Goal: Information Seeking & Learning: Check status

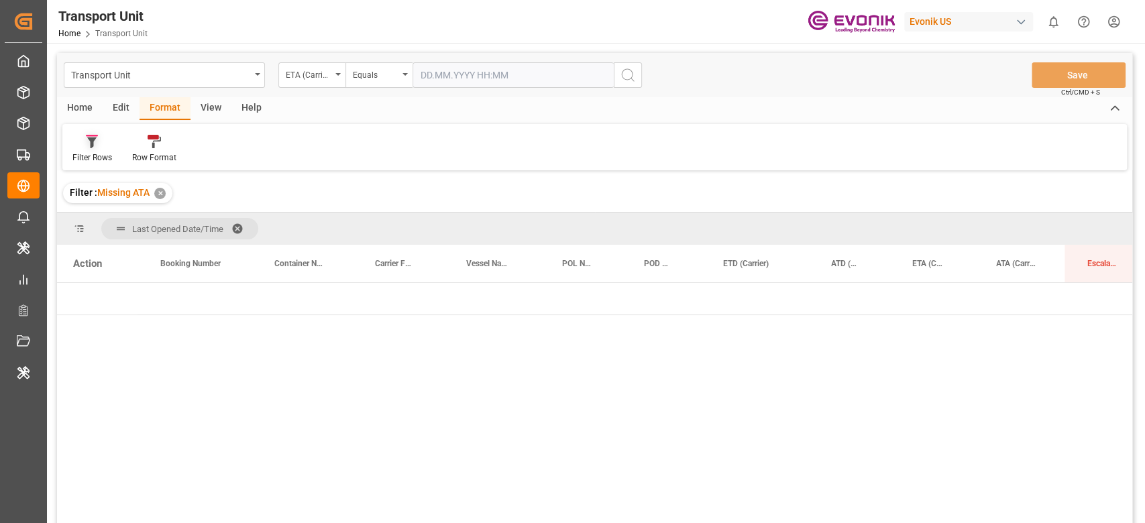
click at [95, 144] on icon at bounding box center [92, 141] width 12 height 13
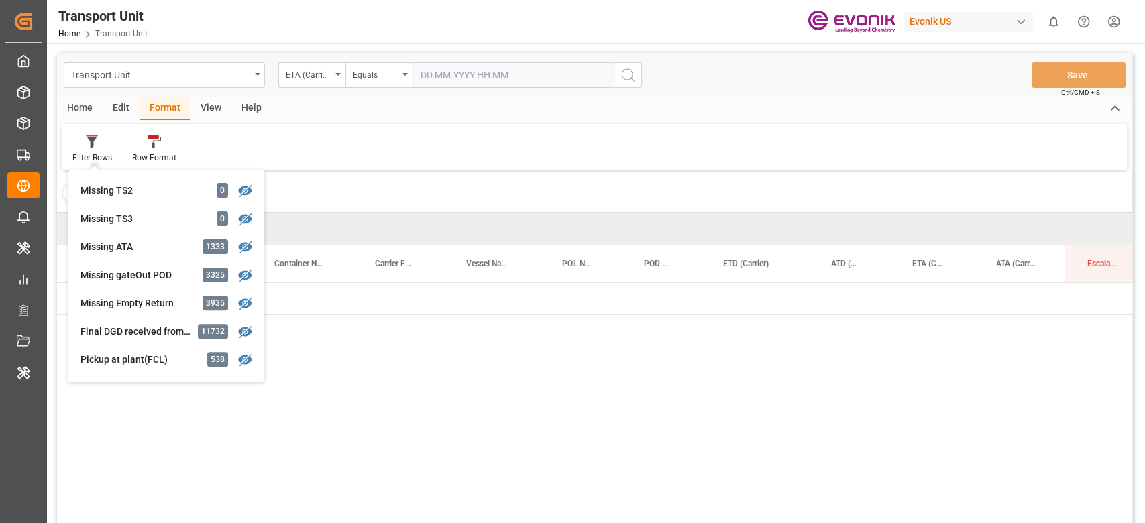
scroll to position [317, 0]
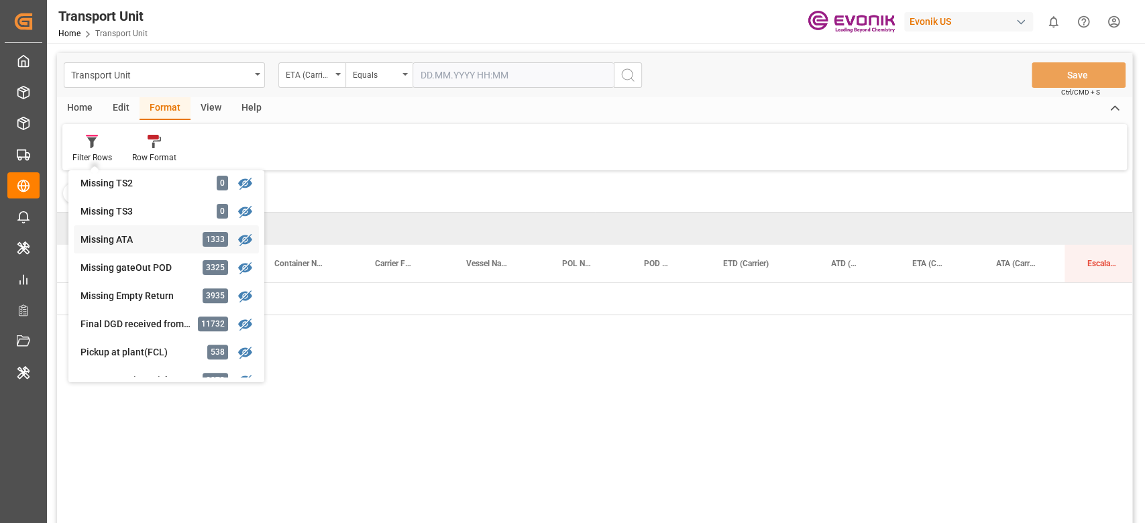
click at [149, 235] on div "Missing ATA" at bounding box center [138, 240] width 117 height 14
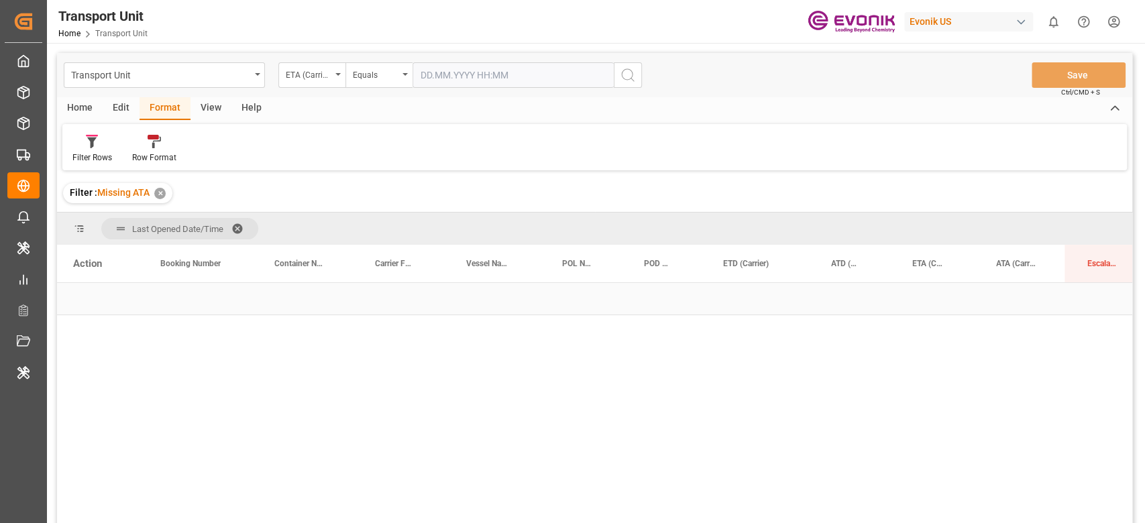
scroll to position [0, 315]
click at [394, 331] on div "[DATE] 00:00:00 (1338)" at bounding box center [594, 405] width 1075 height 244
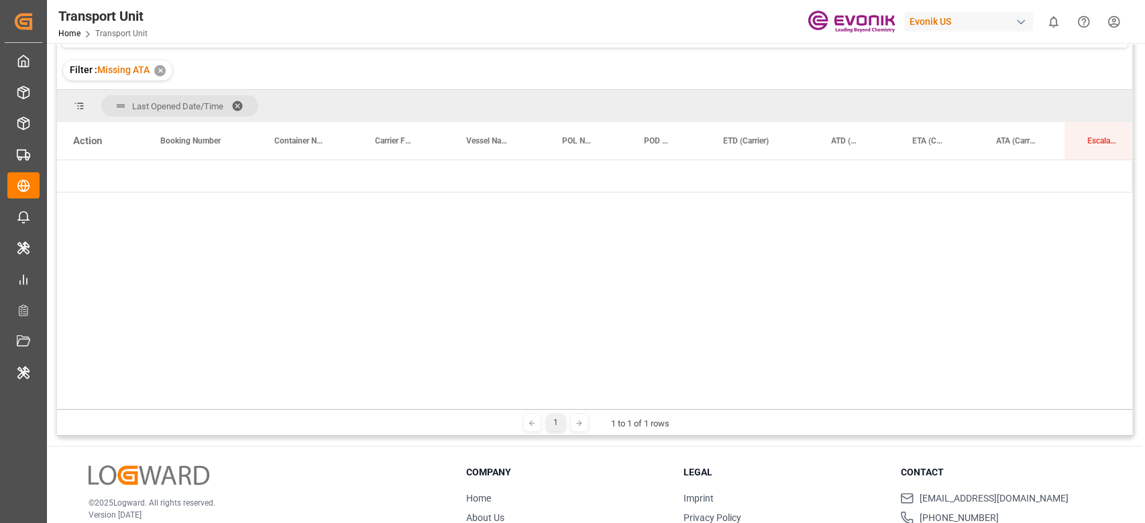
scroll to position [0, 0]
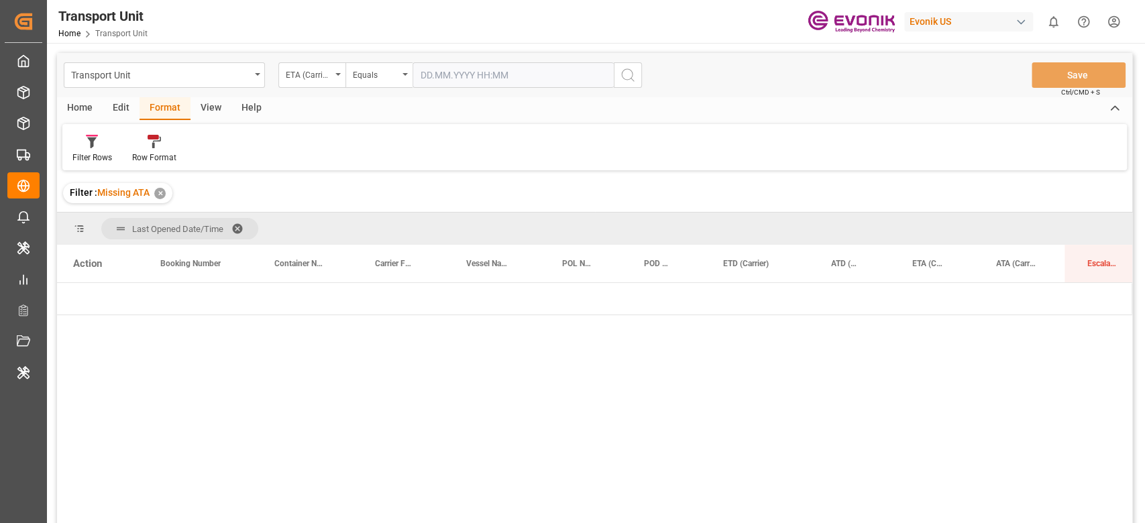
click at [971, 21] on div "Evonik US" at bounding box center [968, 21] width 129 height 19
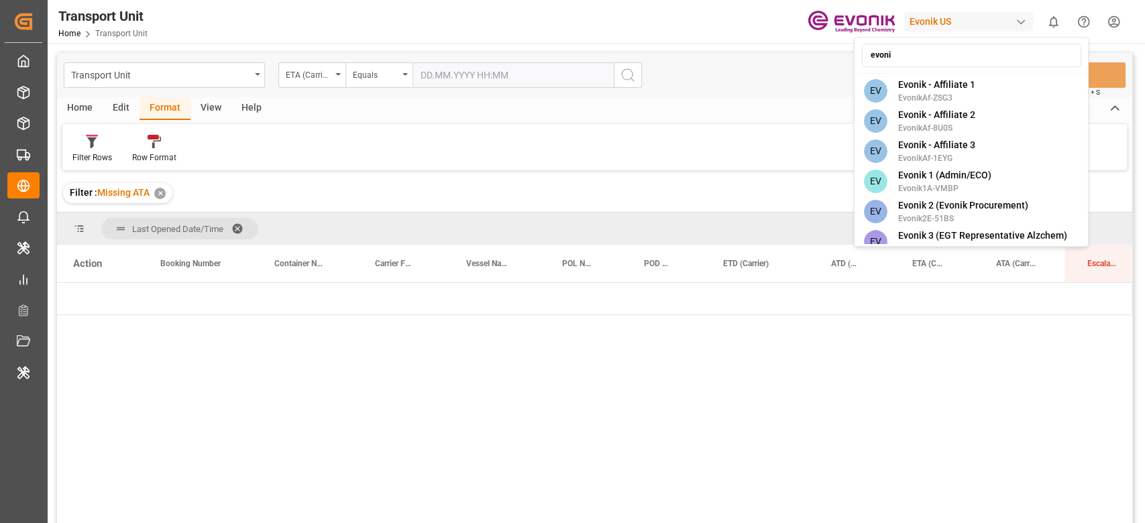
type input "evonik"
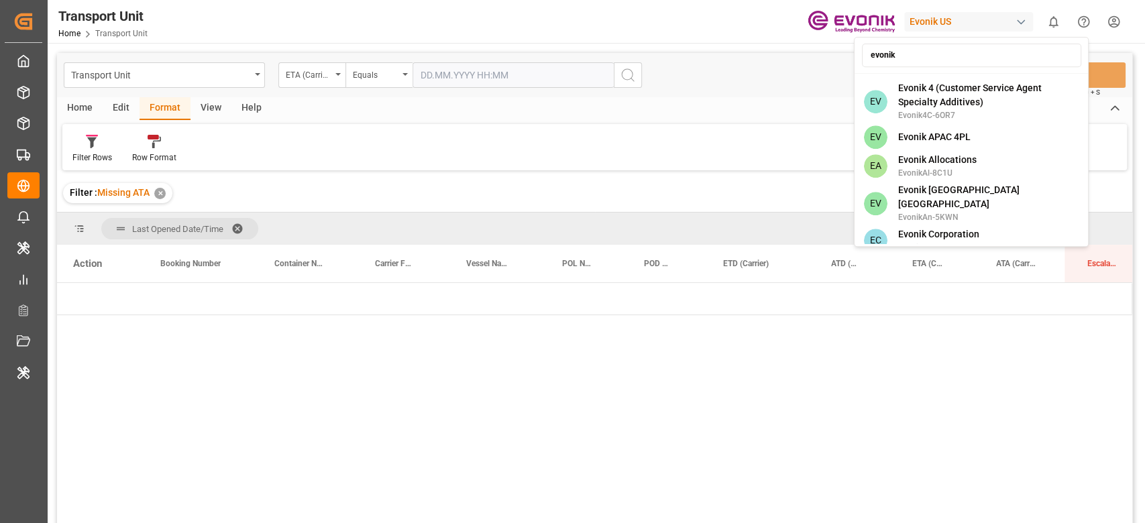
scroll to position [661, 0]
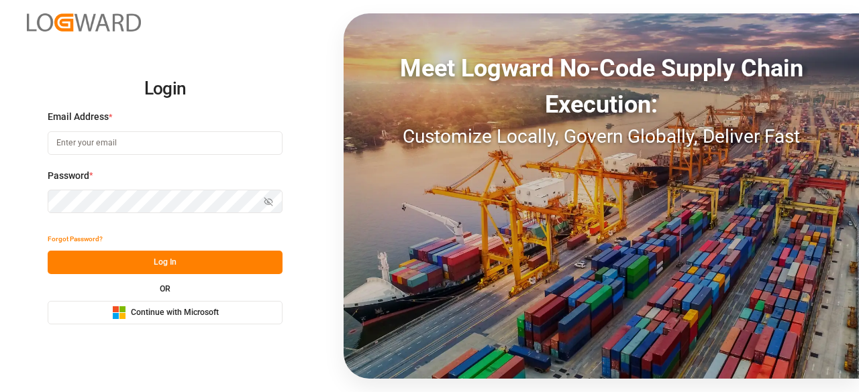
click at [241, 144] on input at bounding box center [165, 142] width 235 height 23
click at [0, 392] on com-1password-button at bounding box center [0, 392] width 0 height 0
type input "[PERSON_NAME][EMAIL_ADDRESS][DOMAIN_NAME]"
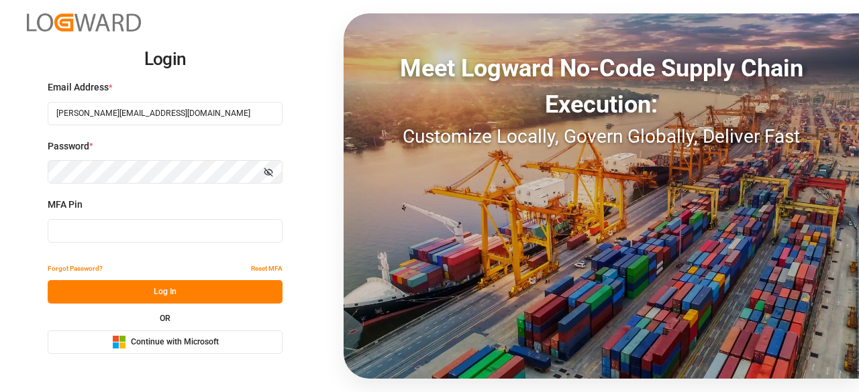
click at [168, 226] on input at bounding box center [165, 230] width 235 height 23
click at [145, 225] on input at bounding box center [165, 230] width 235 height 23
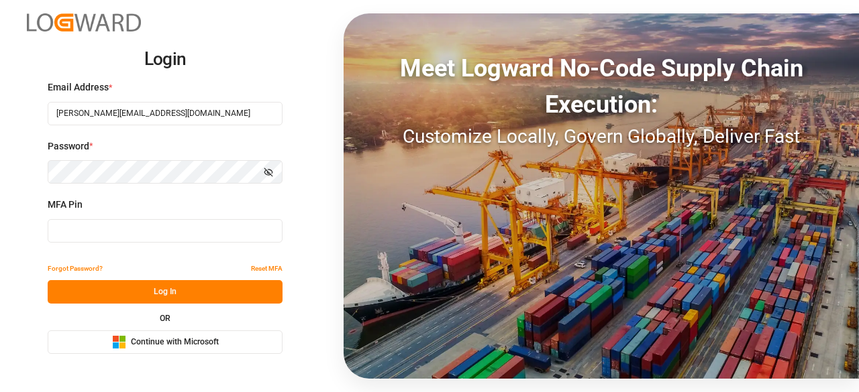
click at [145, 225] on input at bounding box center [165, 230] width 235 height 23
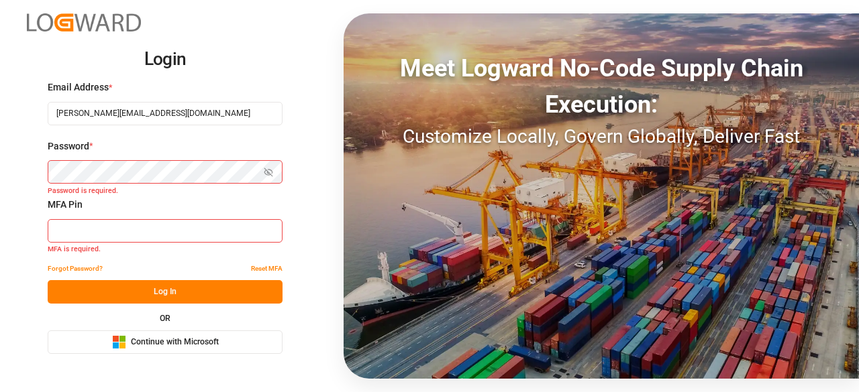
type input "965858"
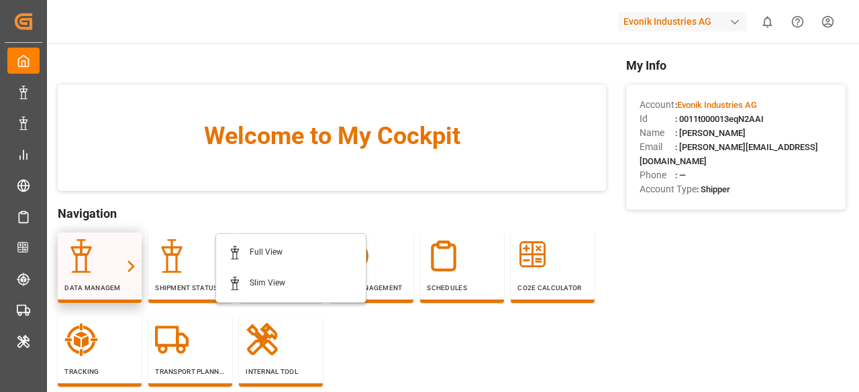
click at [117, 254] on div at bounding box center [99, 256] width 70 height 34
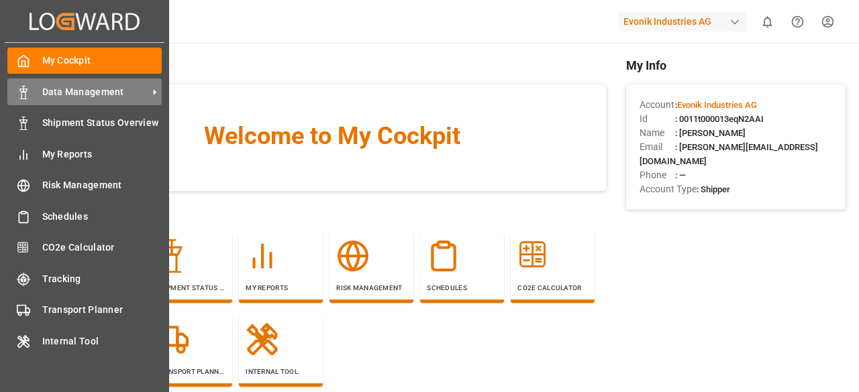
click at [136, 87] on span "Data Management" at bounding box center [95, 92] width 106 height 14
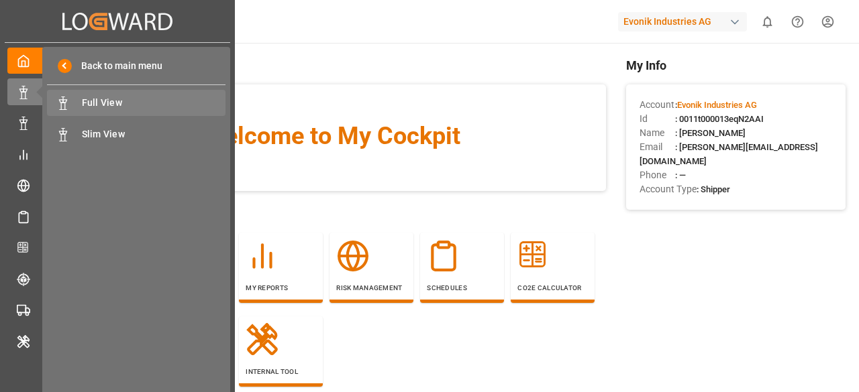
click at [199, 105] on span "Full View" at bounding box center [154, 103] width 144 height 14
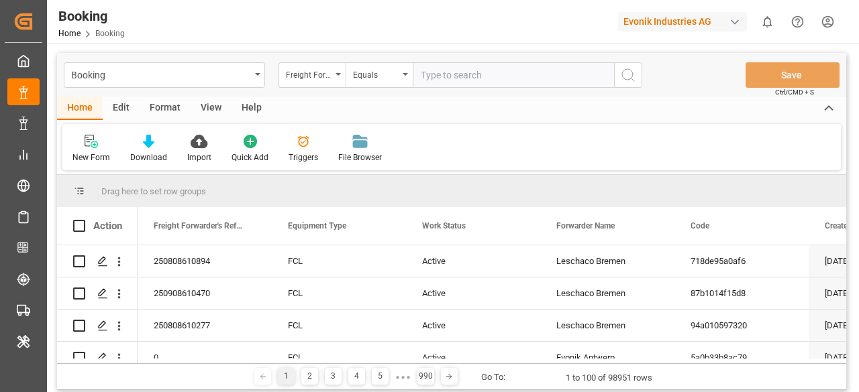
click at [170, 104] on div "Format" at bounding box center [165, 108] width 51 height 23
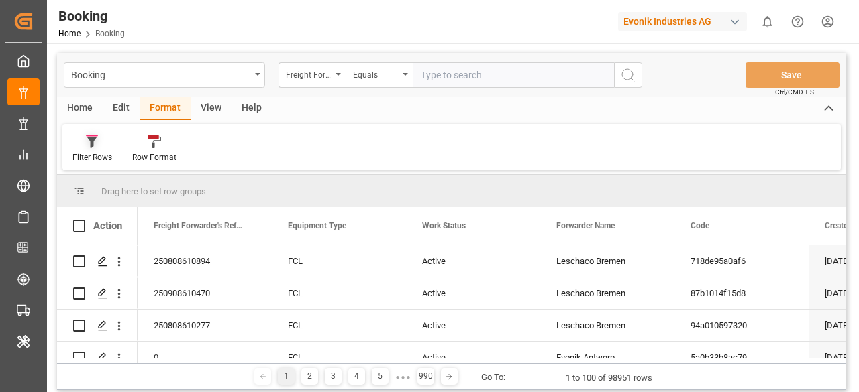
click at [98, 154] on div "Filter Rows" at bounding box center [92, 158] width 40 height 12
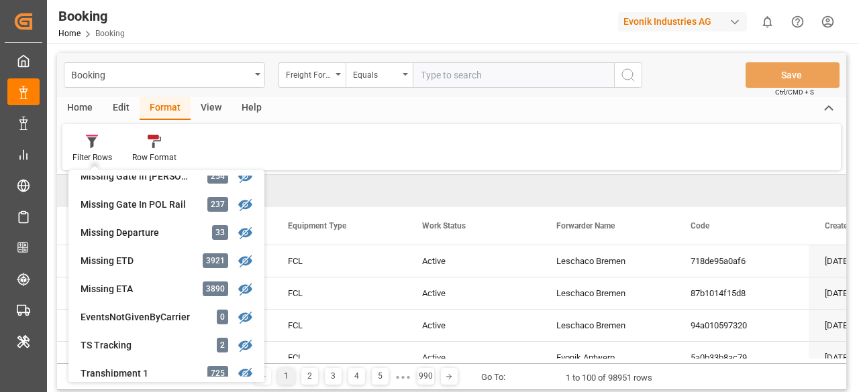
scroll to position [266, 0]
click at [149, 258] on div "Missing ETD" at bounding box center [138, 262] width 117 height 14
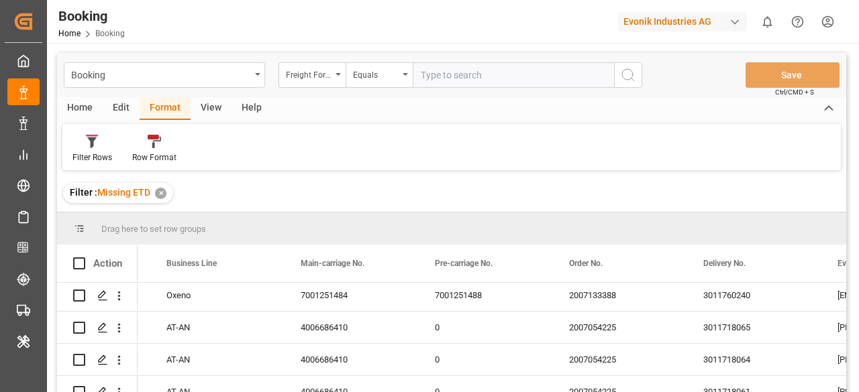
click at [203, 103] on div "View" at bounding box center [211, 108] width 41 height 23
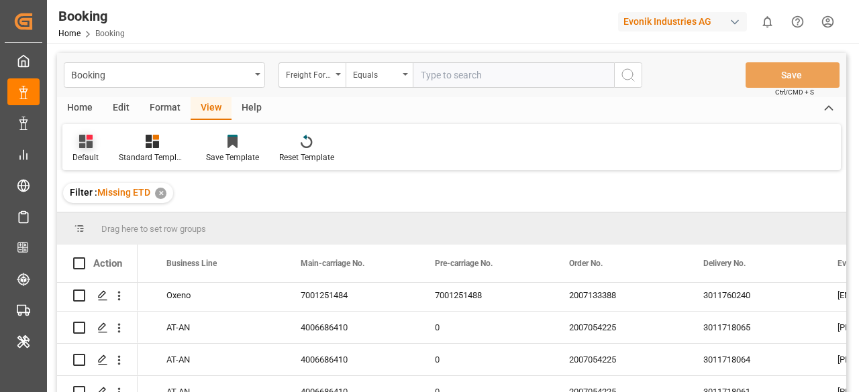
click at [82, 146] on icon at bounding box center [85, 141] width 13 height 13
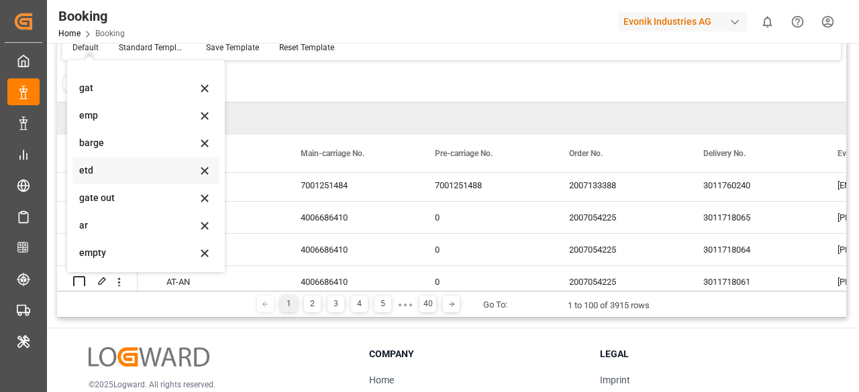
click at [127, 171] on div "etd" at bounding box center [137, 171] width 117 height 14
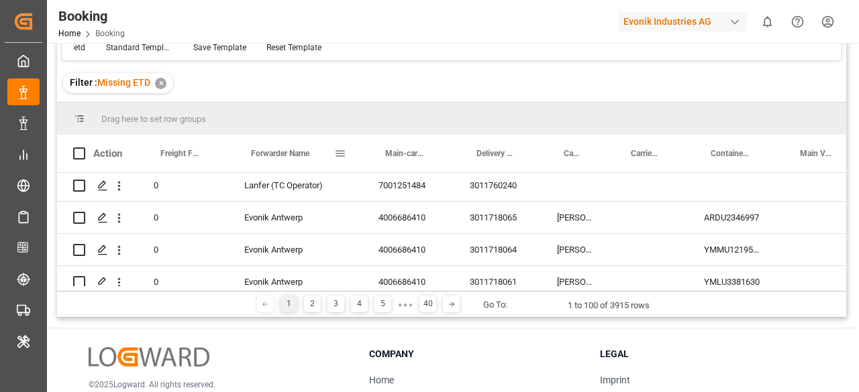
drag, startPoint x: 302, startPoint y: 160, endPoint x: 288, endPoint y: 128, distance: 34.9
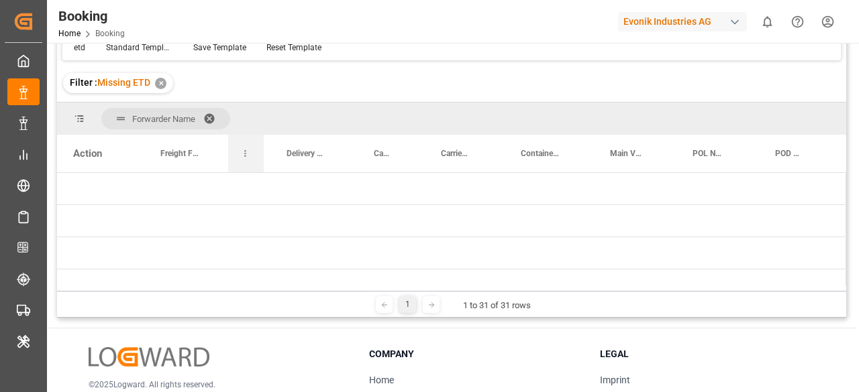
drag, startPoint x: 319, startPoint y: 153, endPoint x: 262, endPoint y: 148, distance: 57.2
click at [262, 148] on div at bounding box center [263, 154] width 5 height 38
drag, startPoint x: 828, startPoint y: 155, endPoint x: 659, endPoint y: 121, distance: 173.1
click at [659, 121] on div "Forwarder Name Drag here to set column labels Action Freight Forwarder's Refere…" at bounding box center [451, 197] width 789 height 189
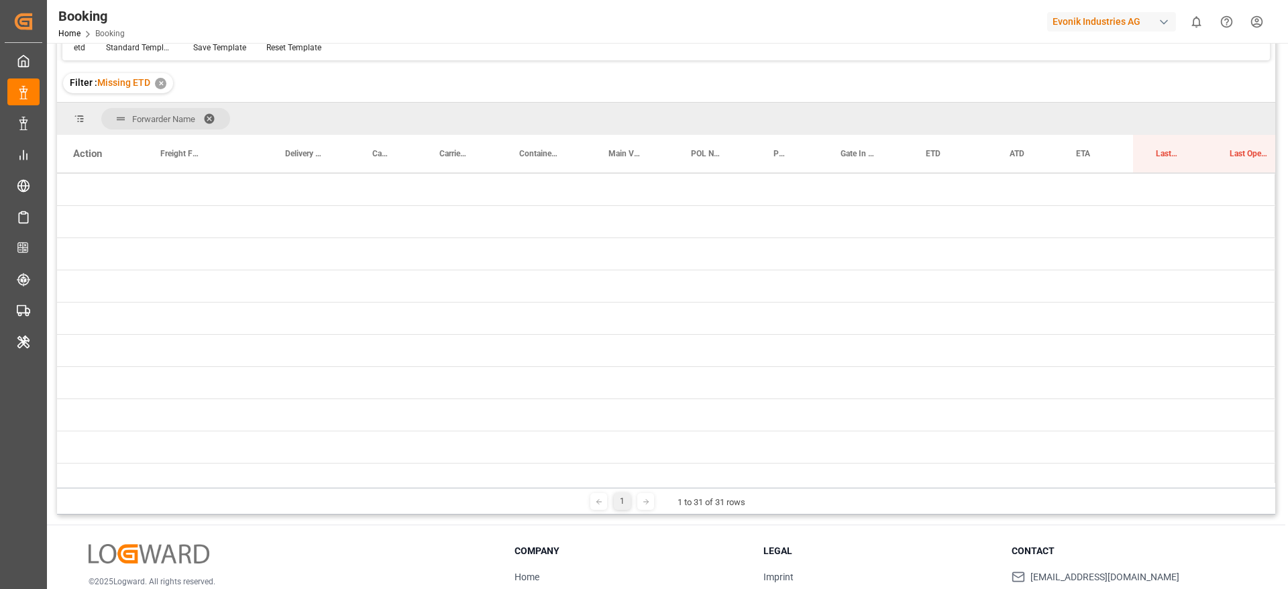
drag, startPoint x: 818, startPoint y: 21, endPoint x: 861, endPoint y: 348, distance: 330.3
click at [858, 348] on div "Press SPACE to select this row." at bounding box center [854, 351] width 84 height 32
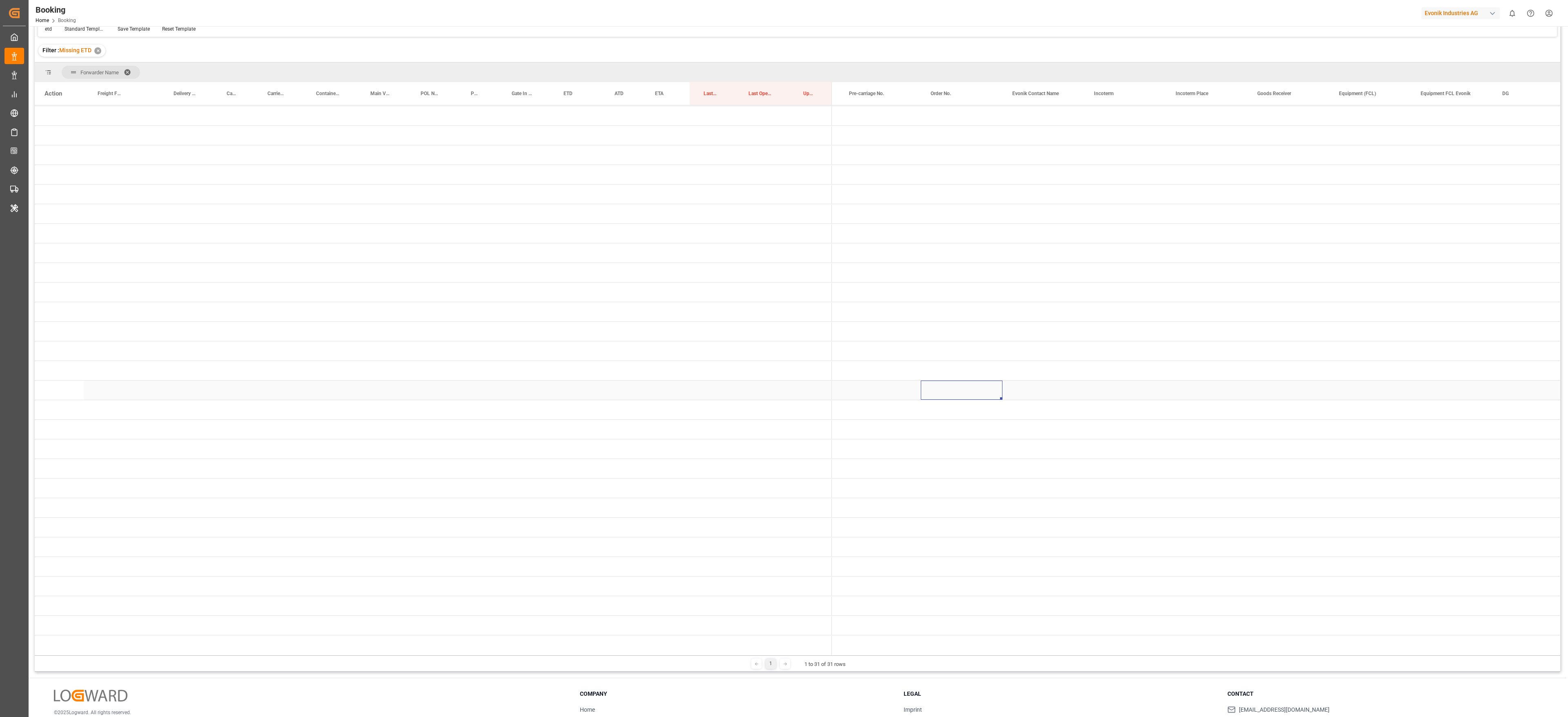
drag, startPoint x: 700, startPoint y: 1, endPoint x: 1001, endPoint y: 385, distance: 487.9
click at [522, 239] on div "Press SPACE to select this row." at bounding box center [962, 390] width 82 height 19
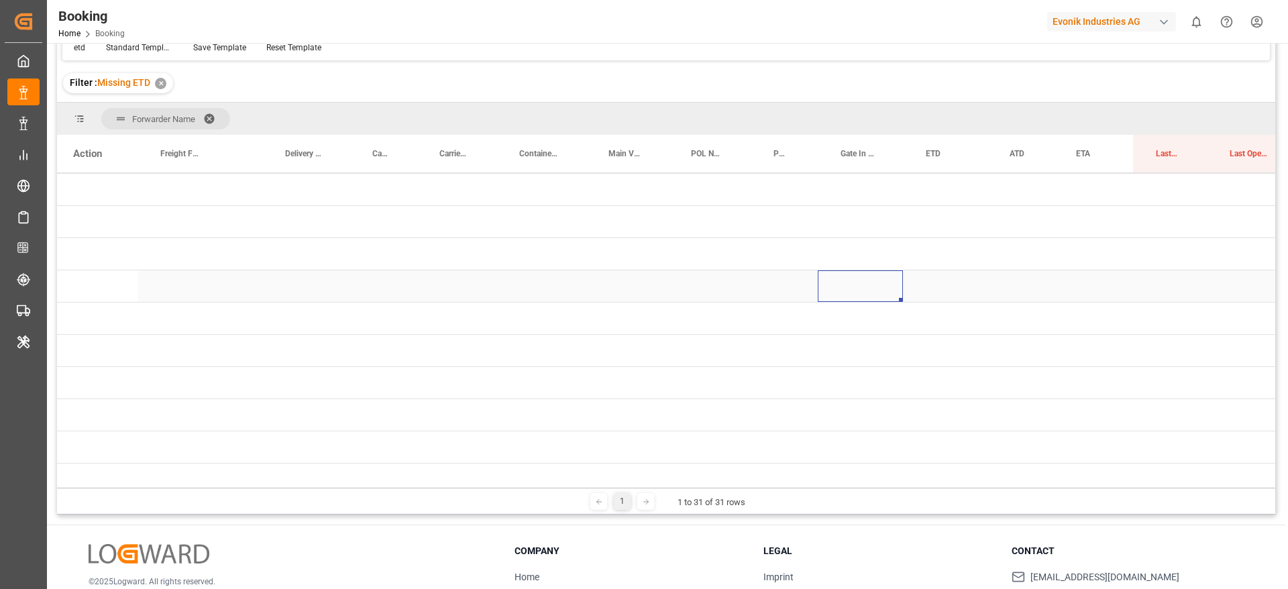
drag, startPoint x: 2549, startPoint y: 3, endPoint x: 885, endPoint y: 282, distance: 1686.9
click at [858, 282] on div "Press SPACE to select this row." at bounding box center [860, 286] width 85 height 32
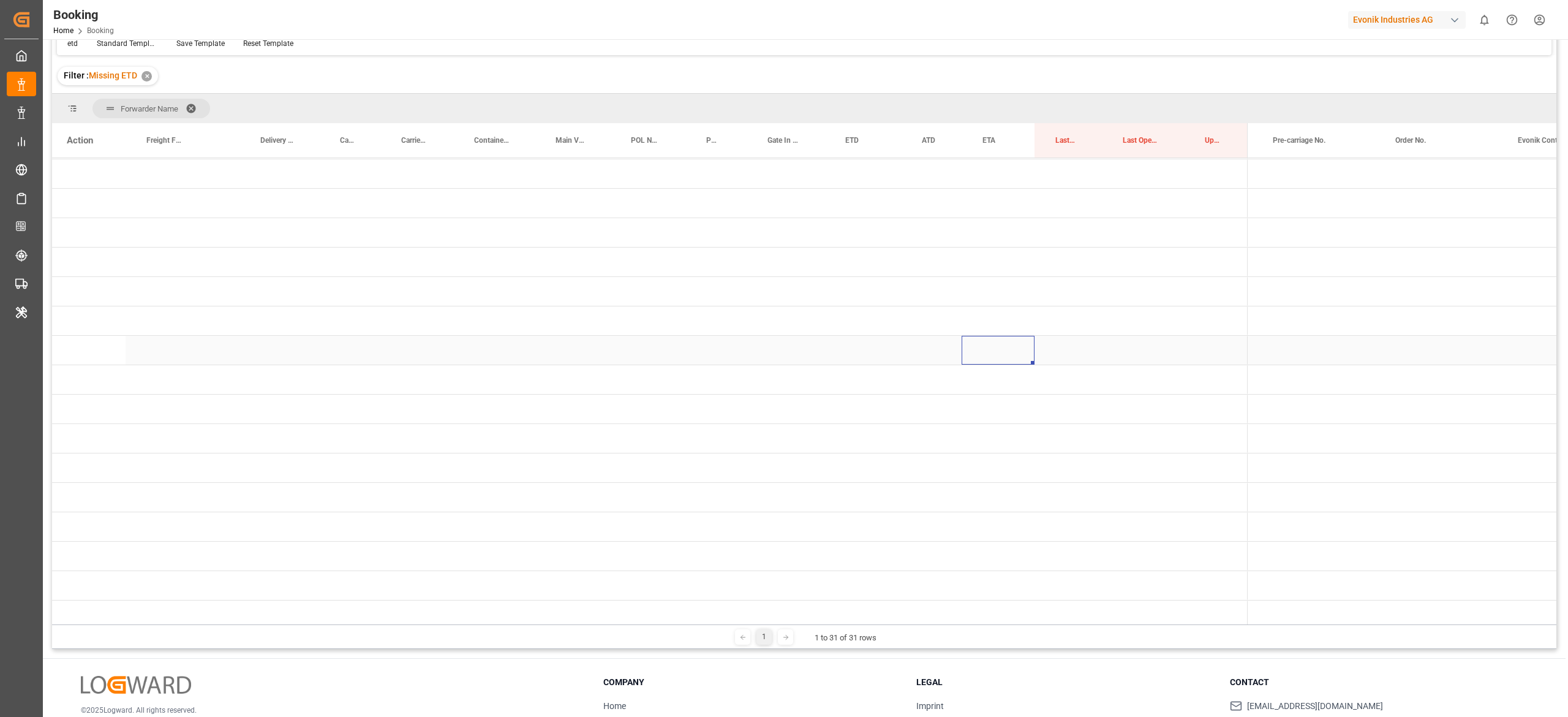
drag, startPoint x: 1163, startPoint y: 6, endPoint x: 991, endPoint y: 355, distance: 389.1
click at [784, 355] on div "Press SPACE to select this row." at bounding box center [998, 351] width 73 height 29
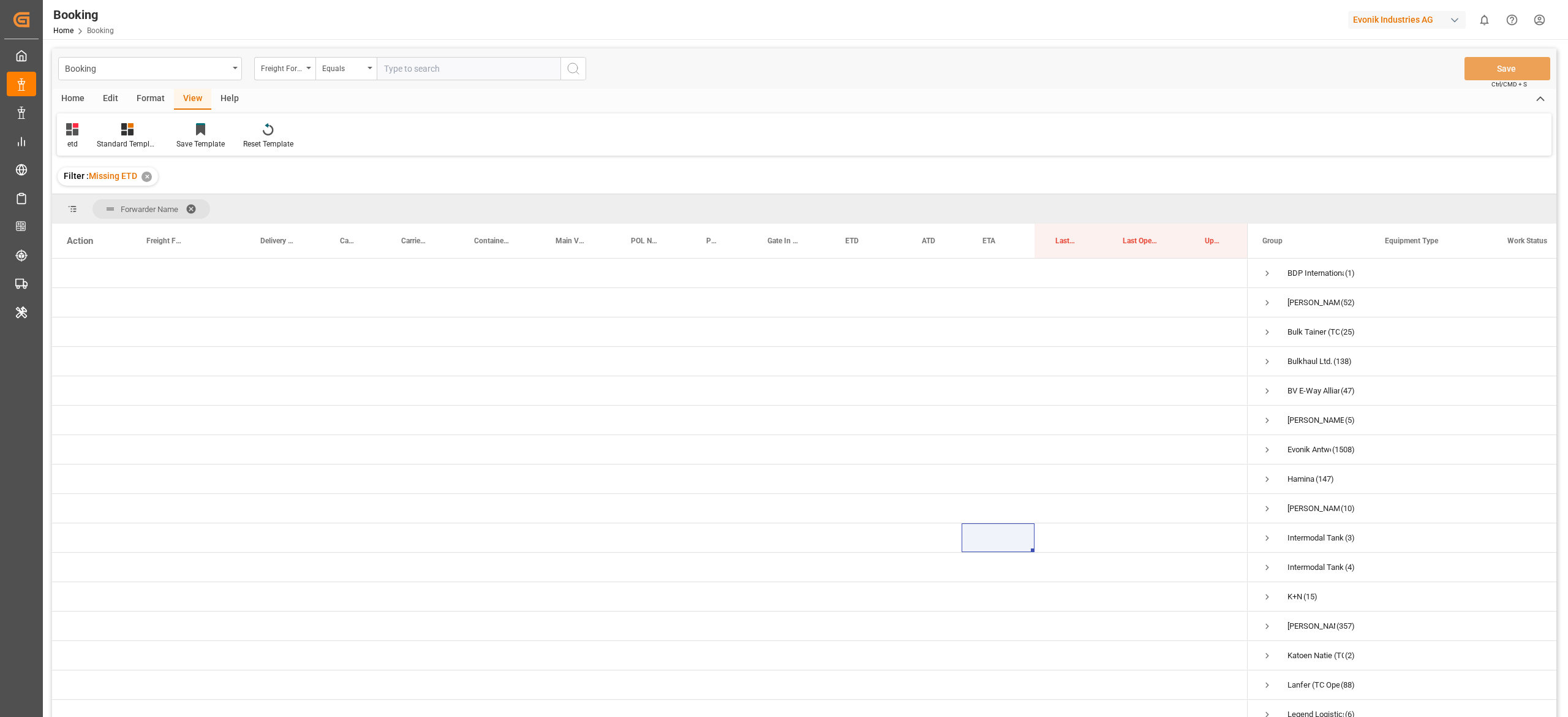
click at [784, 110] on div "Home Edit Format View Help etd Standard Templates Save Template Reset Template" at bounding box center [805, 121] width 1505 height 67
click at [272, 73] on div "Freight Forwarder's Reference No." at bounding box center [282, 67] width 42 height 14
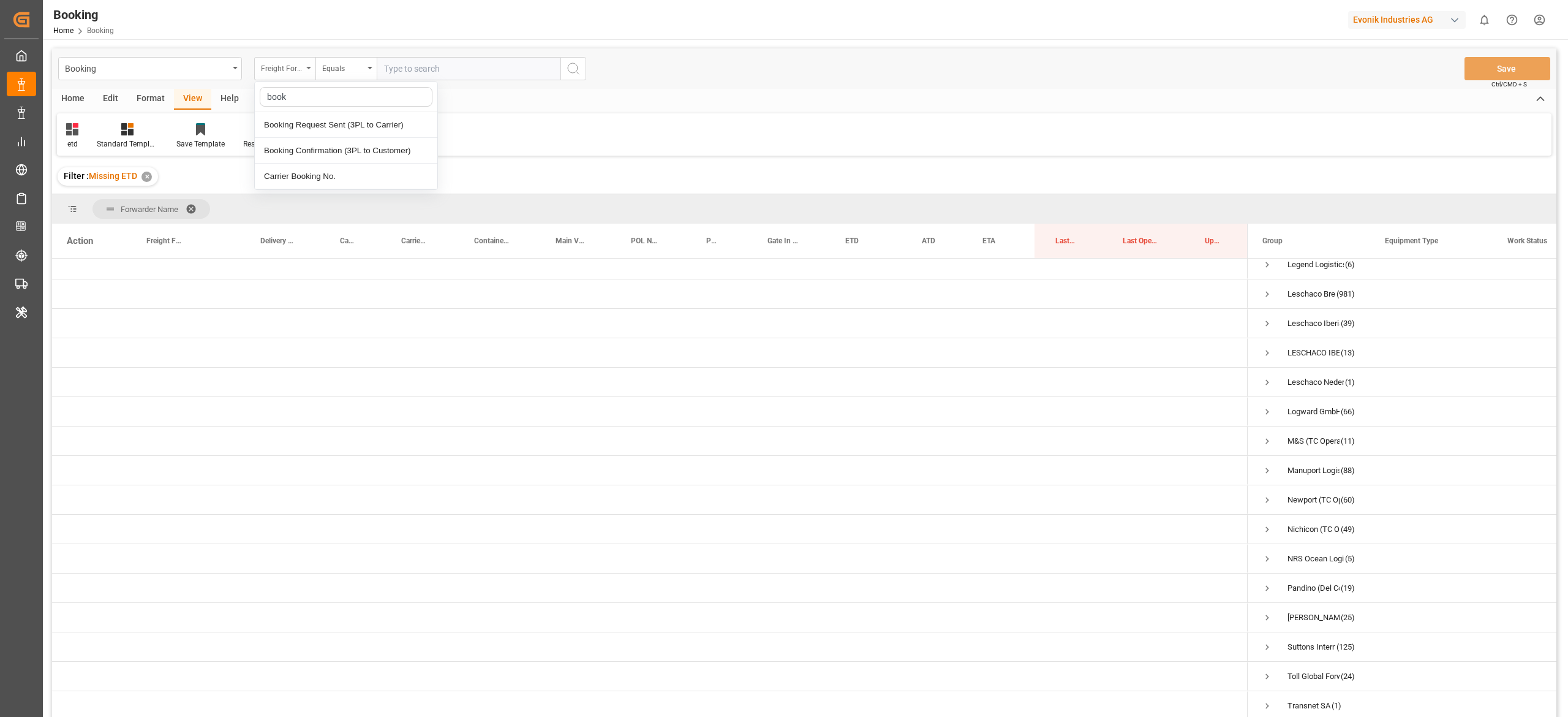
type input "booki"
click at [317, 176] on div "Carrier Booking No." at bounding box center [346, 176] width 183 height 26
click at [454, 72] on input "text" at bounding box center [468, 68] width 184 height 23
click at [572, 69] on icon "search button" at bounding box center [574, 69] width 15 height 15
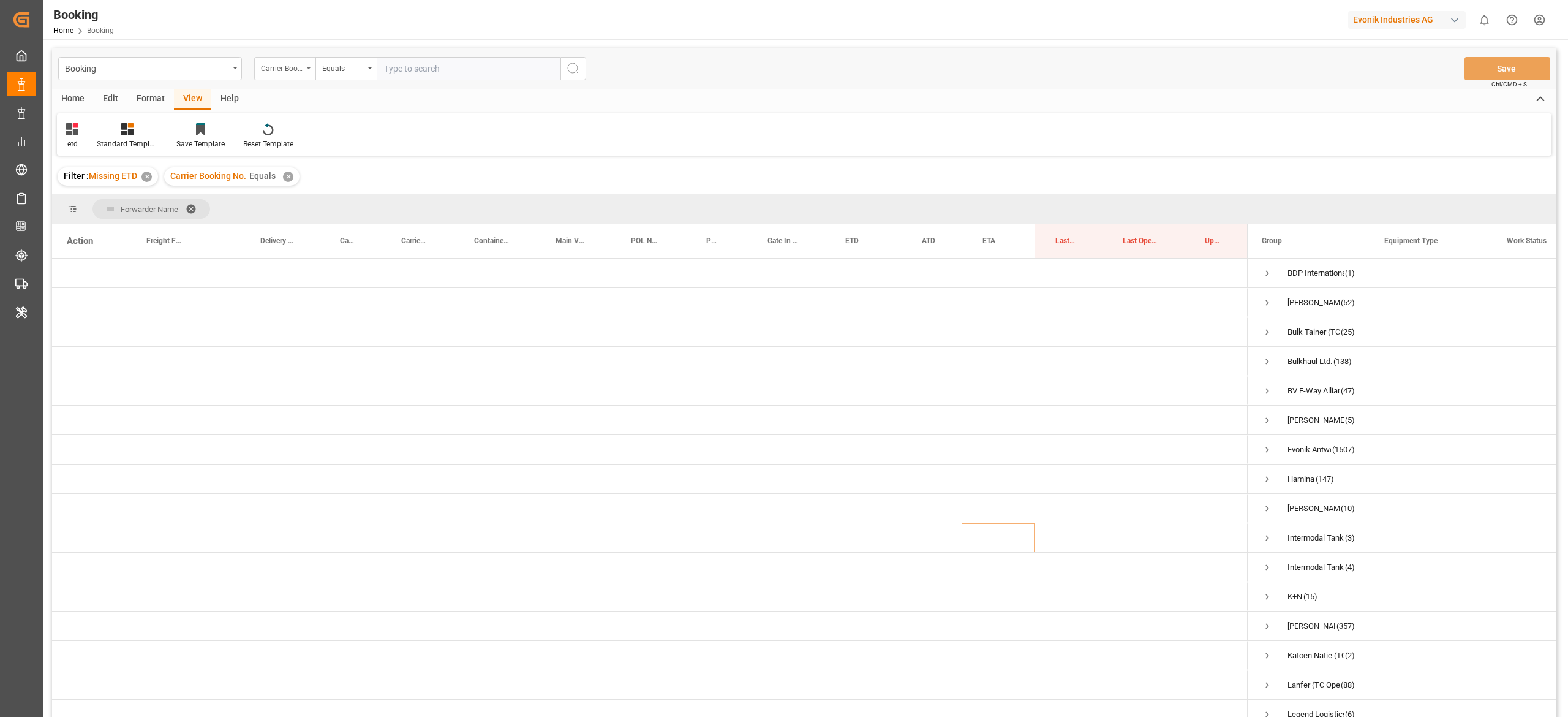
click at [280, 73] on div "Carrier Booking No." at bounding box center [282, 67] width 42 height 14
type input "con"
click at [312, 142] on div "Container No." at bounding box center [346, 151] width 183 height 26
click at [574, 66] on icon "search button" at bounding box center [574, 69] width 15 height 15
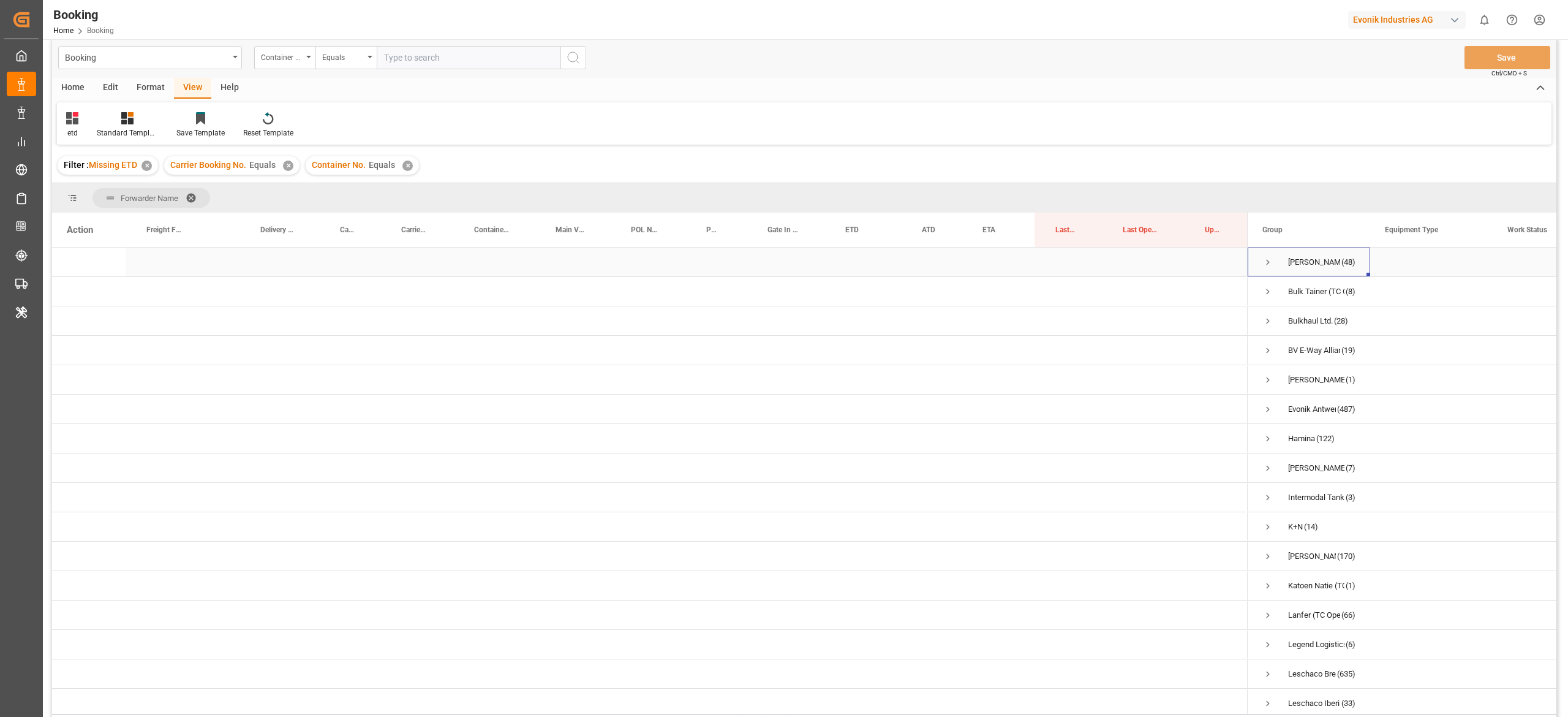
click at [784, 261] on span "Press SPACE to select this row." at bounding box center [1268, 262] width 11 height 11
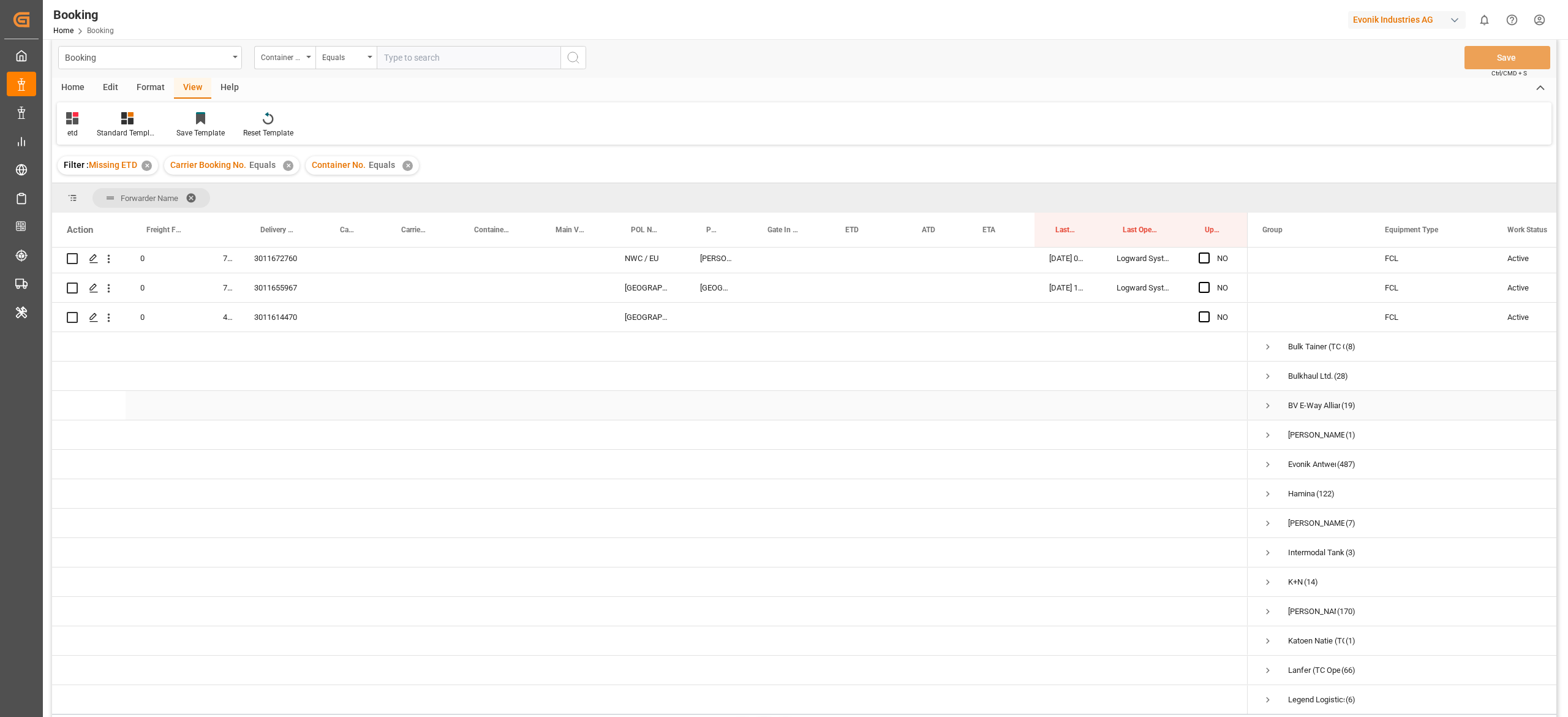
scroll to position [1358, 0]
click at [784, 358] on span "Press SPACE to select this row." at bounding box center [1268, 463] width 11 height 11
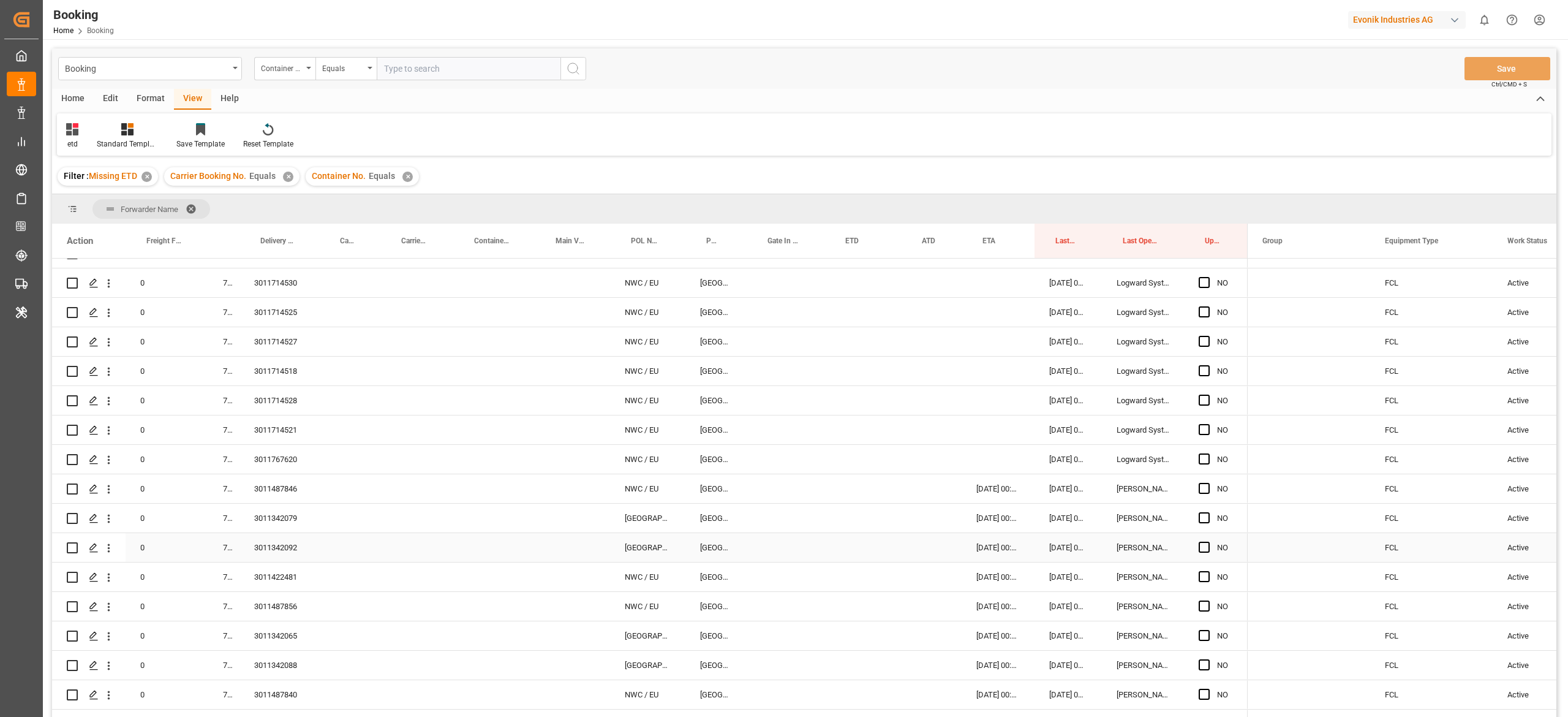
scroll to position [0, 0]
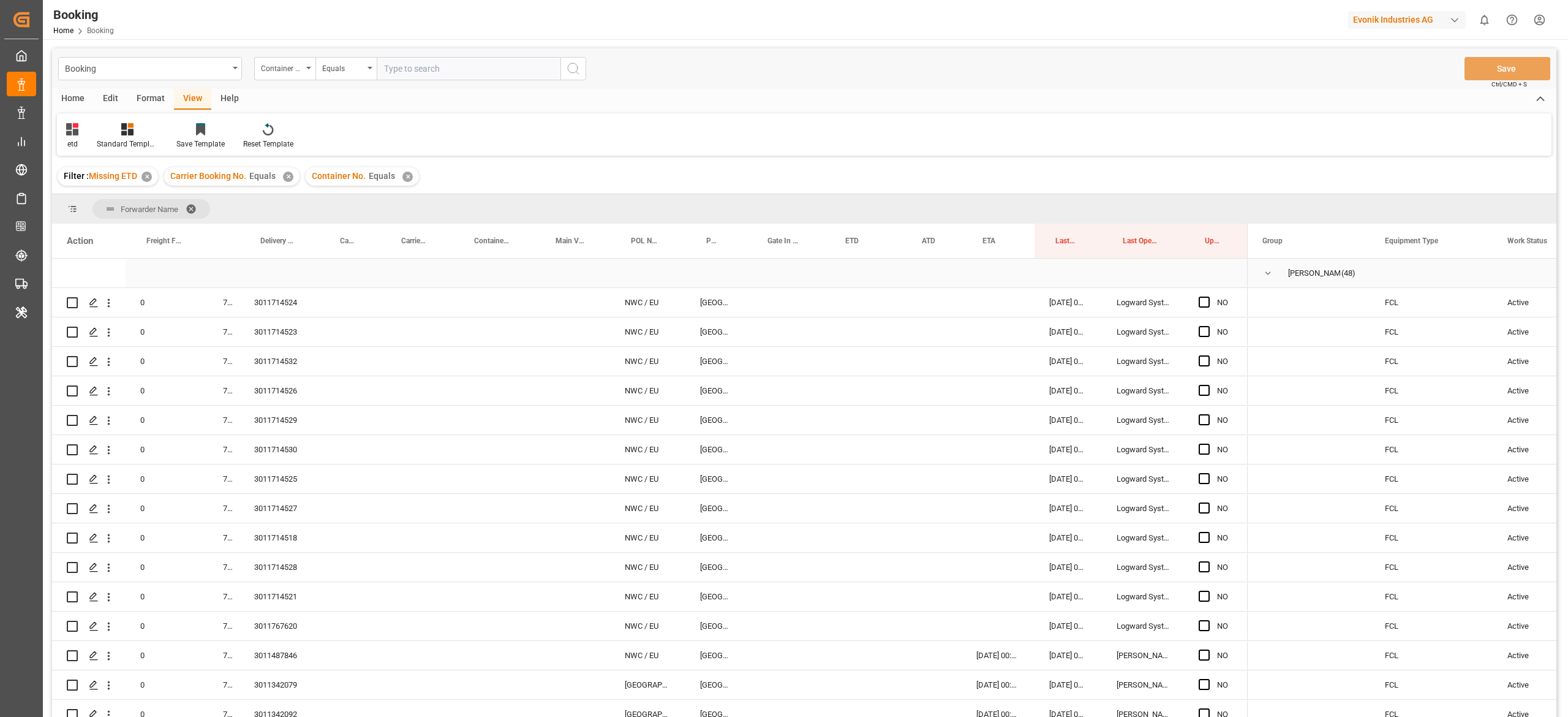
click at [784, 276] on span "Press SPACE to select this row." at bounding box center [1268, 273] width 11 height 11
click at [0, 0] on span "Press SPACE to select this row." at bounding box center [0, 0] width 0 height 0
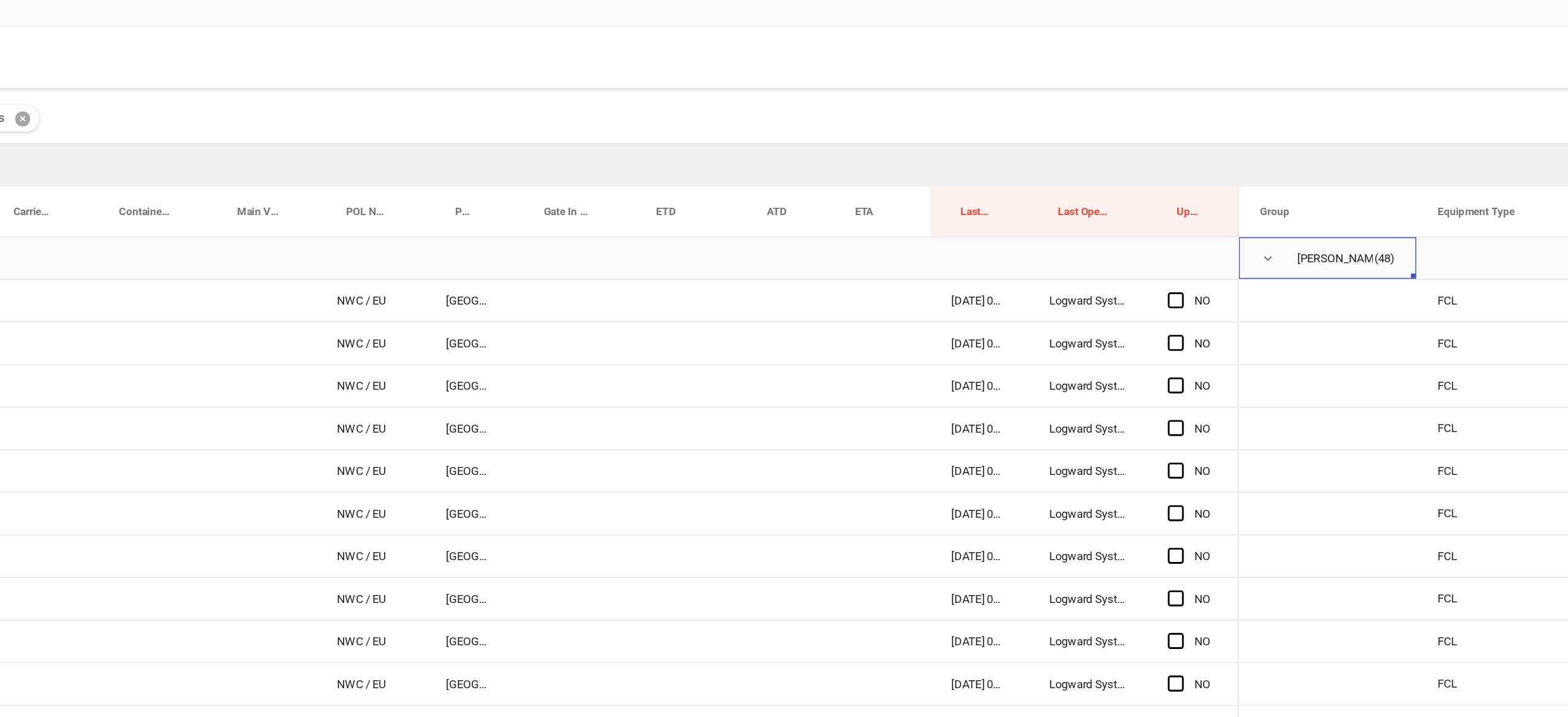
click at [784, 275] on span "Press SPACE to select this row." at bounding box center [1268, 273] width 11 height 11
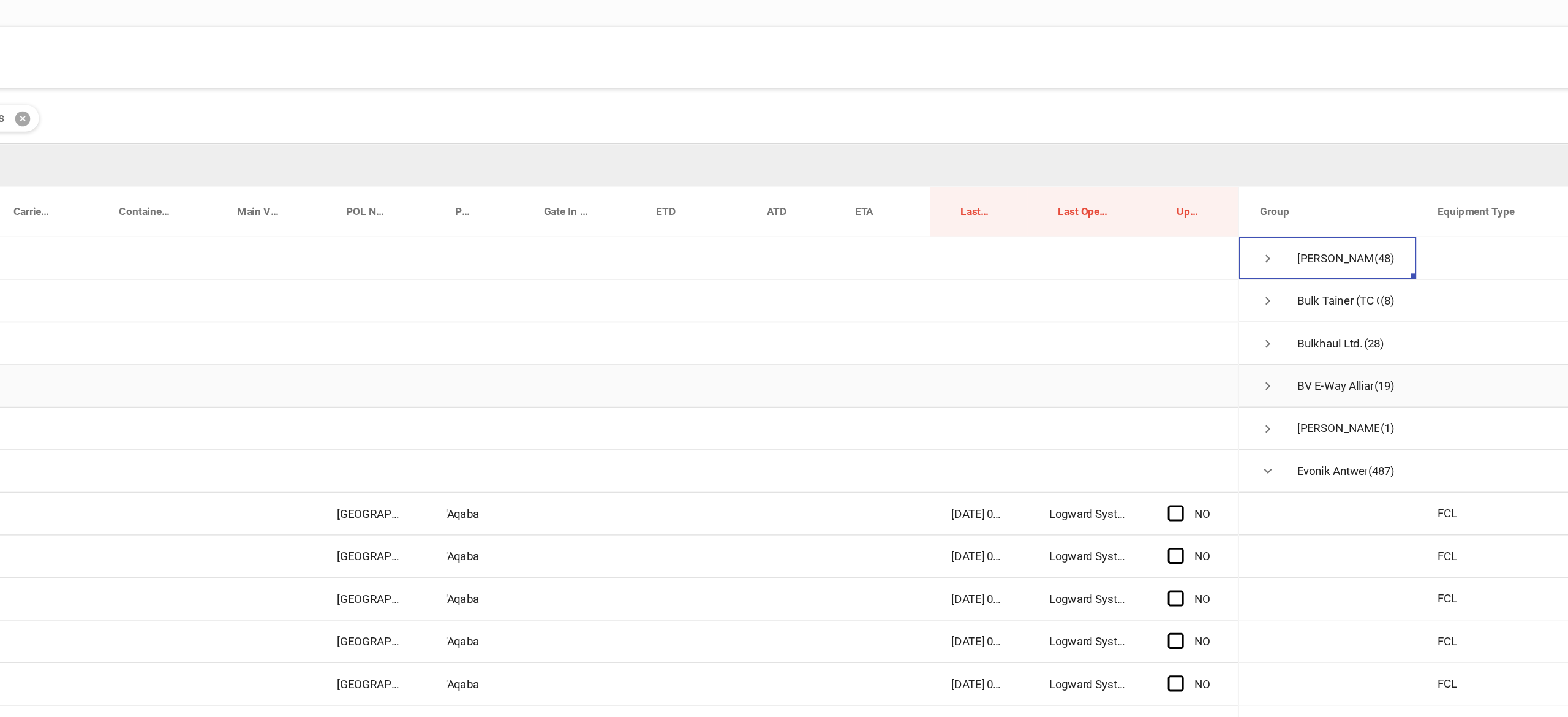
click at [784, 358] on div "BV E-Way Alliance" at bounding box center [1314, 361] width 52 height 28
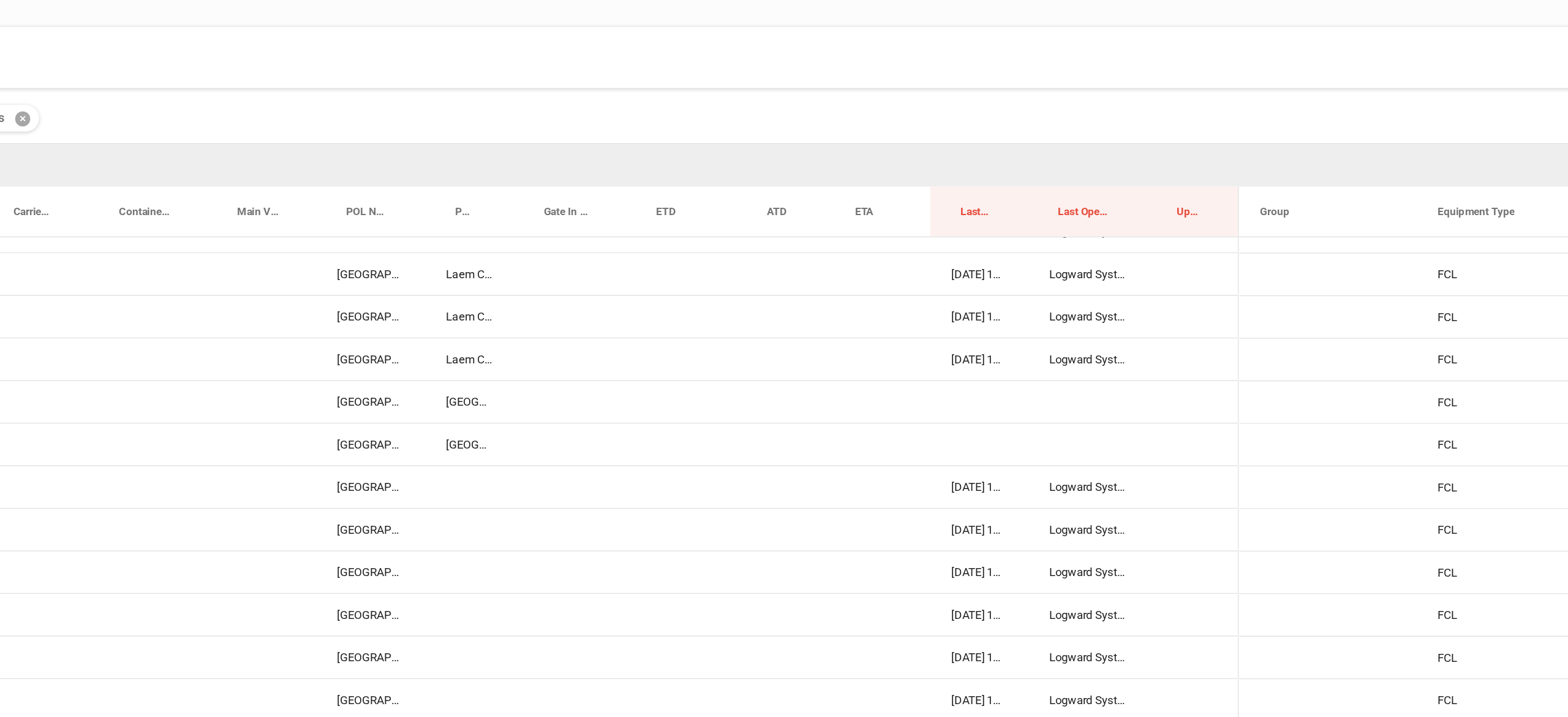
scroll to position [4472, 0]
